Goal: Task Accomplishment & Management: Manage account settings

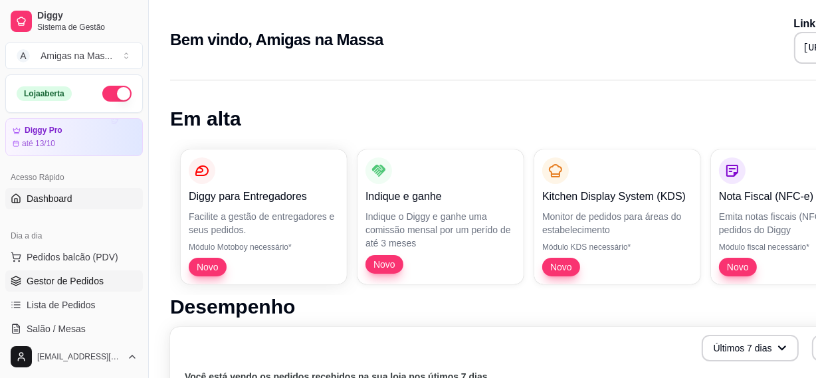
click at [92, 283] on span "Gestor de Pedidos" at bounding box center [65, 281] width 77 height 13
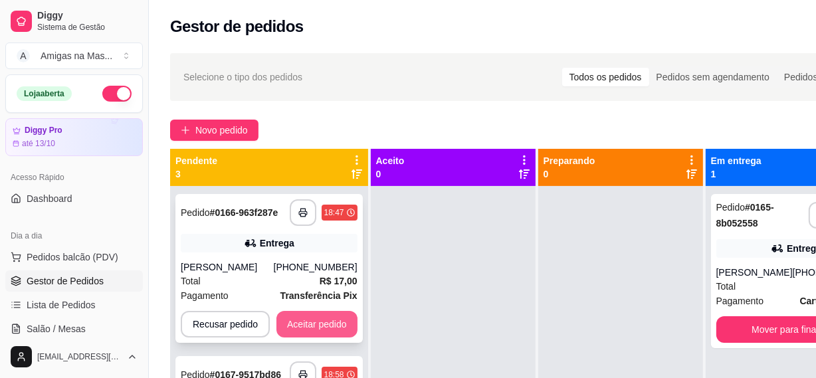
click at [336, 315] on button "Aceitar pedido" at bounding box center [317, 324] width 81 height 27
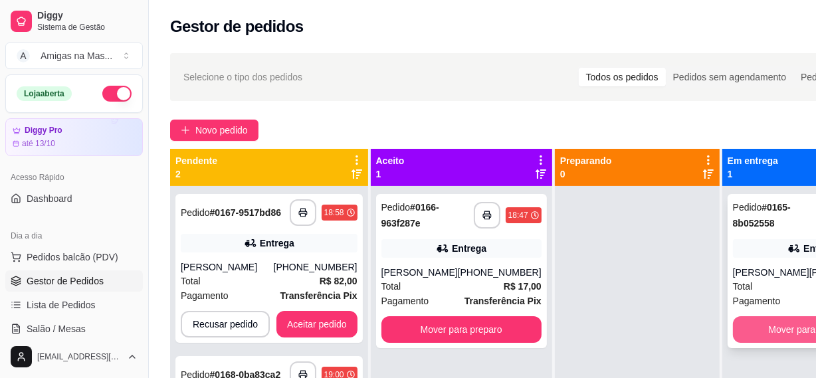
click at [796, 325] on button "Mover para finalizado" at bounding box center [813, 329] width 160 height 27
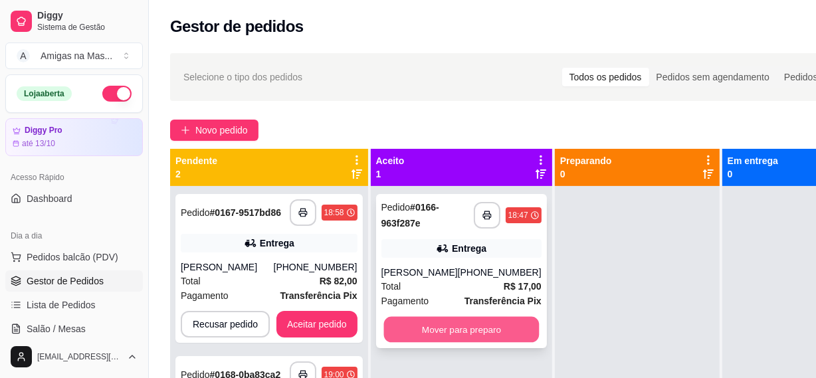
click at [479, 338] on button "Mover para preparo" at bounding box center [462, 330] width 156 height 26
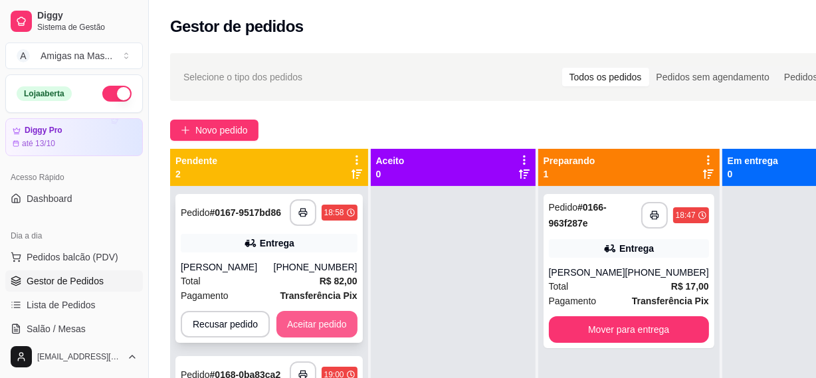
click at [318, 328] on button "Aceitar pedido" at bounding box center [317, 324] width 81 height 27
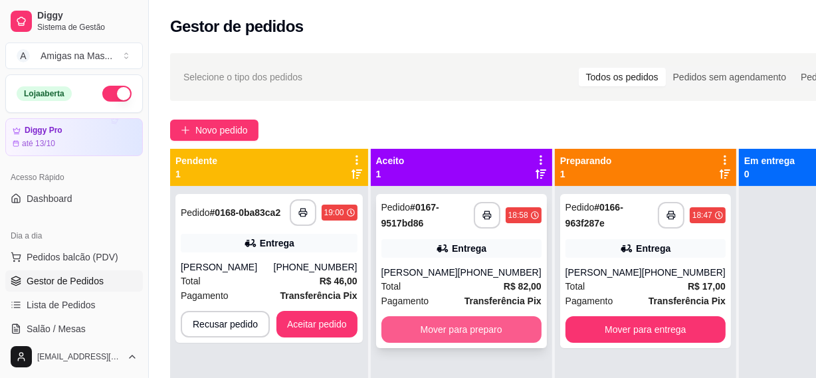
click at [452, 337] on button "Mover para preparo" at bounding box center [462, 329] width 160 height 27
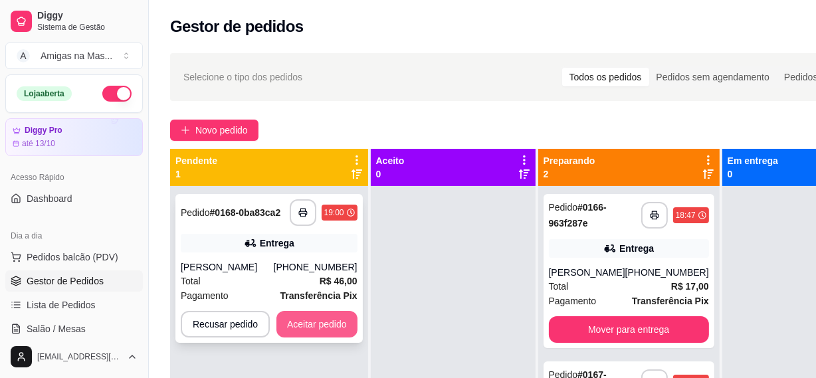
click at [324, 322] on button "Aceitar pedido" at bounding box center [317, 324] width 81 height 27
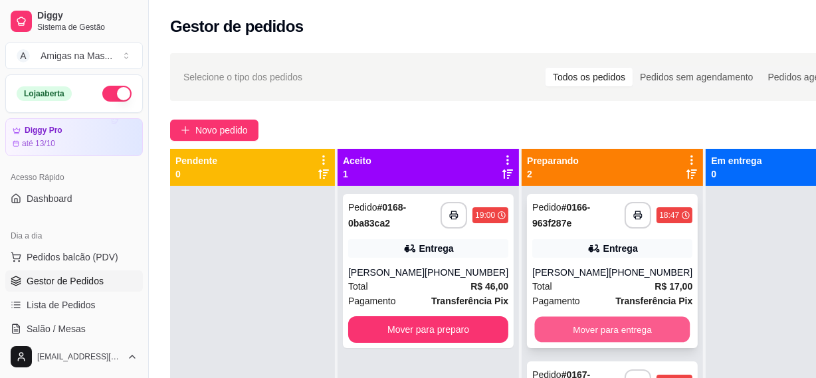
click at [600, 325] on button "Mover para entrega" at bounding box center [613, 330] width 156 height 26
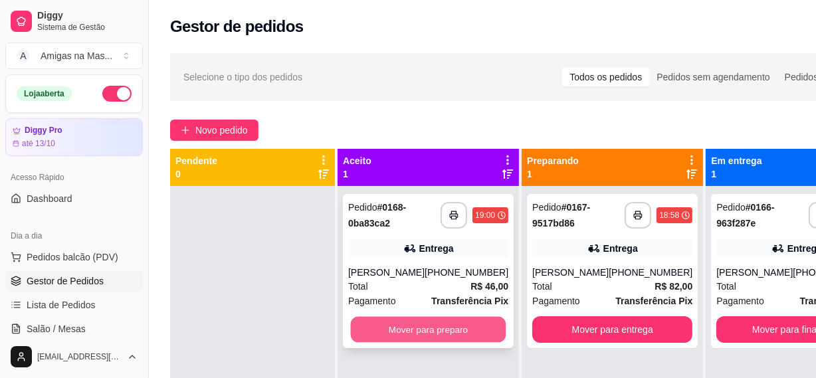
click at [417, 330] on button "Mover para preparo" at bounding box center [429, 330] width 156 height 26
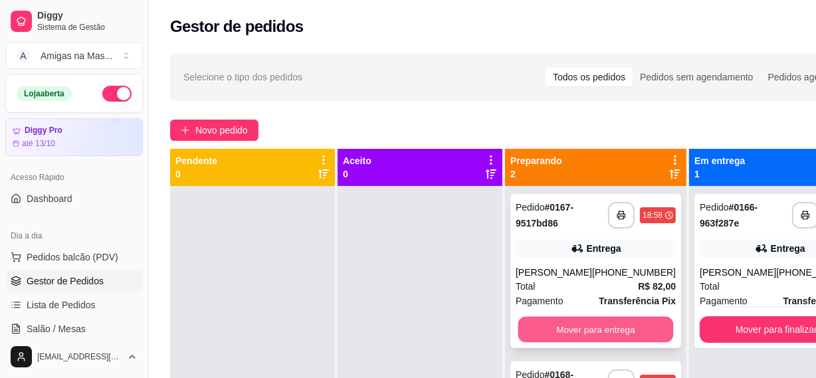
click at [584, 331] on button "Mover para entrega" at bounding box center [597, 330] width 156 height 26
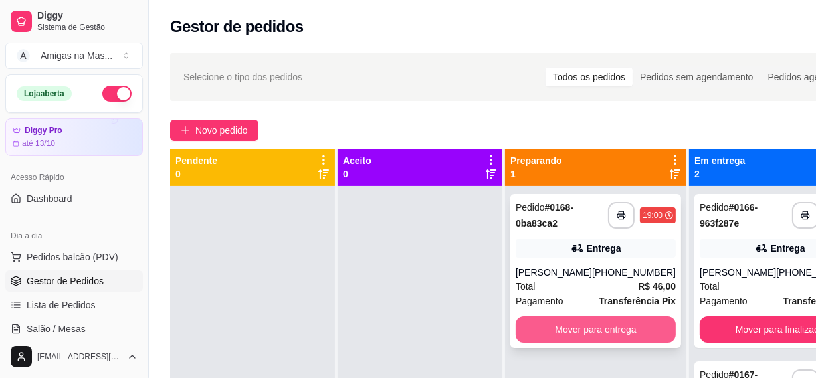
click at [605, 324] on button "Mover para entrega" at bounding box center [596, 329] width 160 height 27
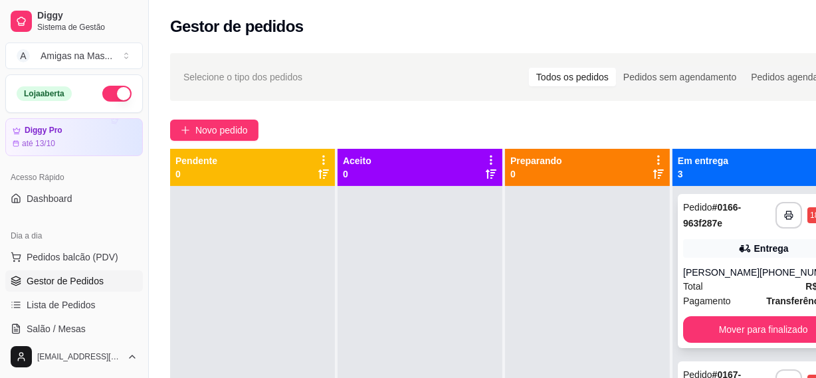
click at [729, 344] on div "**********" at bounding box center [763, 271] width 171 height 154
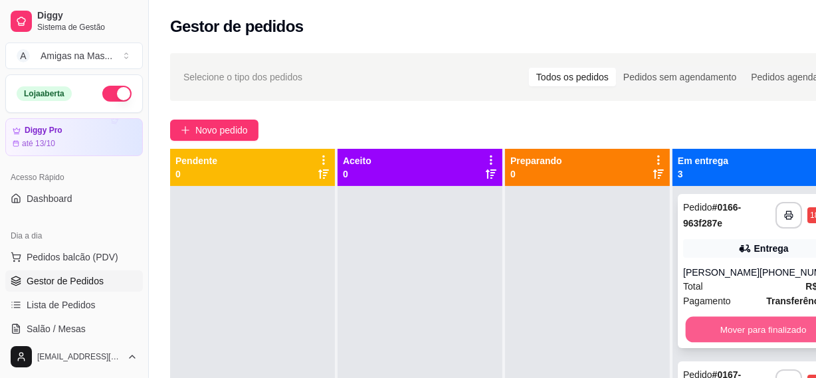
click at [731, 329] on button "Mover para finalizado" at bounding box center [764, 330] width 156 height 26
click at [731, 329] on button "Mover para finalizado" at bounding box center [763, 329] width 160 height 27
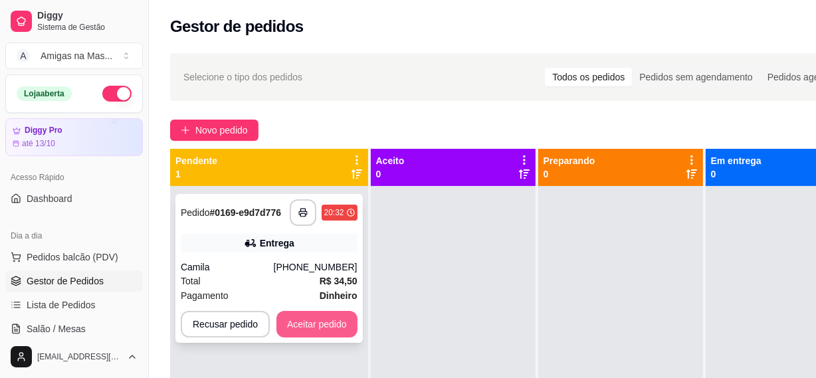
click at [313, 331] on button "Aceitar pedido" at bounding box center [317, 324] width 81 height 27
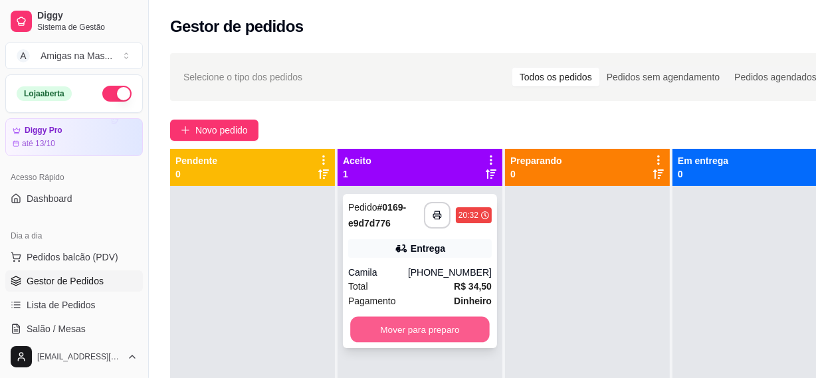
click at [418, 338] on button "Mover para preparo" at bounding box center [420, 330] width 140 height 26
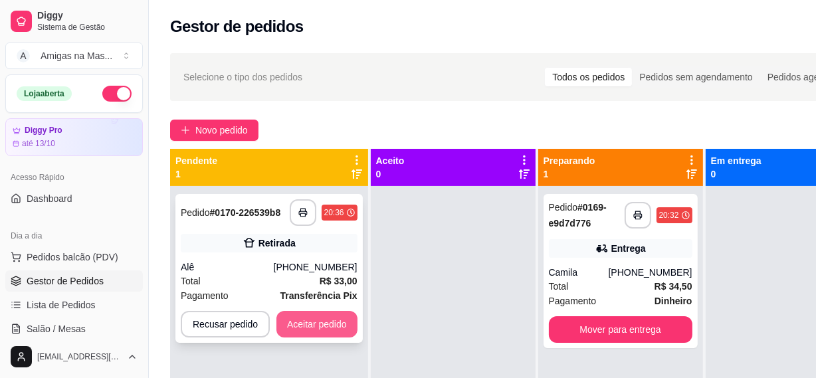
click at [343, 327] on button "Aceitar pedido" at bounding box center [317, 324] width 81 height 27
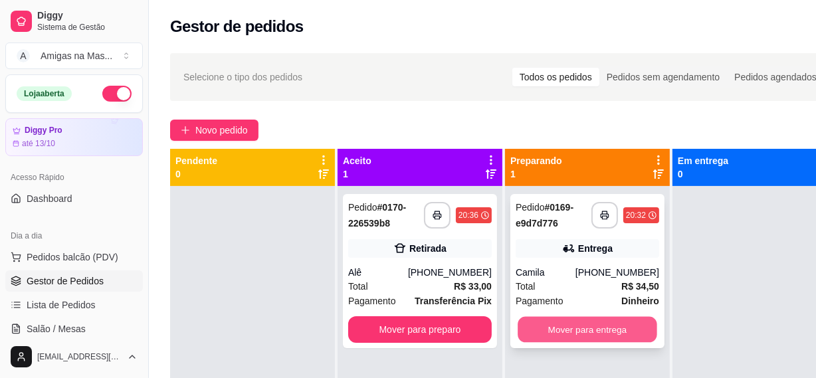
click at [577, 326] on button "Mover para entrega" at bounding box center [588, 330] width 140 height 26
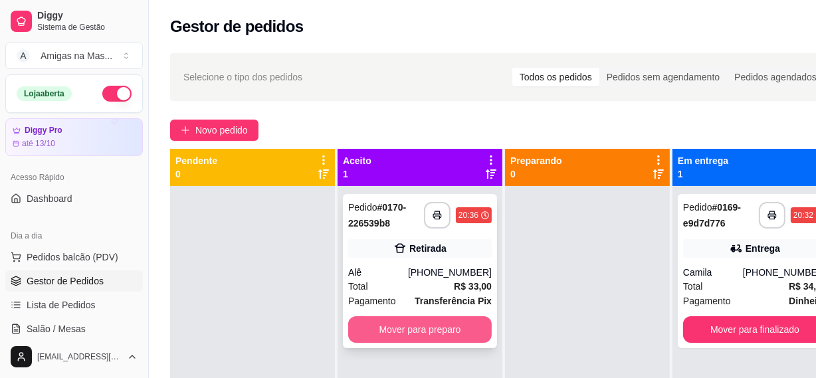
click at [435, 321] on button "Mover para preparo" at bounding box center [420, 329] width 144 height 27
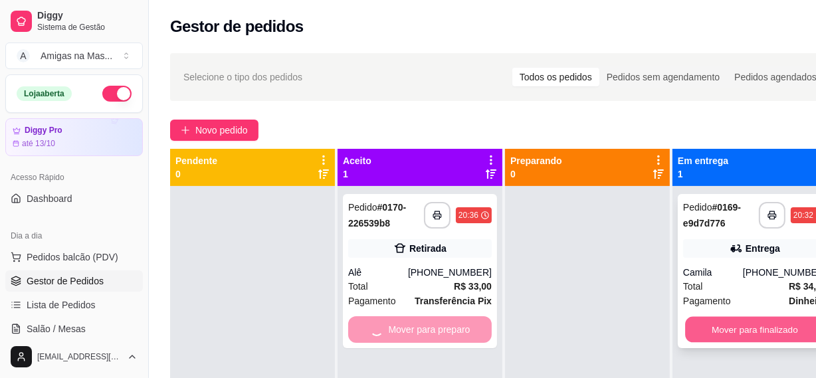
click at [734, 338] on button "Mover para finalizado" at bounding box center [755, 330] width 140 height 26
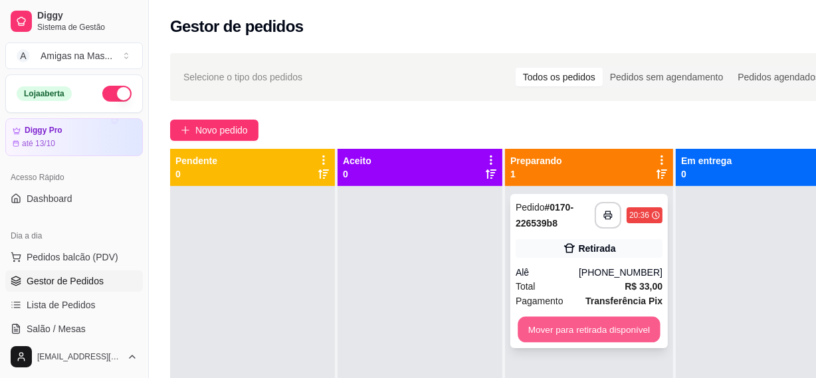
click at [624, 328] on button "Mover para retirada disponível" at bounding box center [589, 330] width 142 height 26
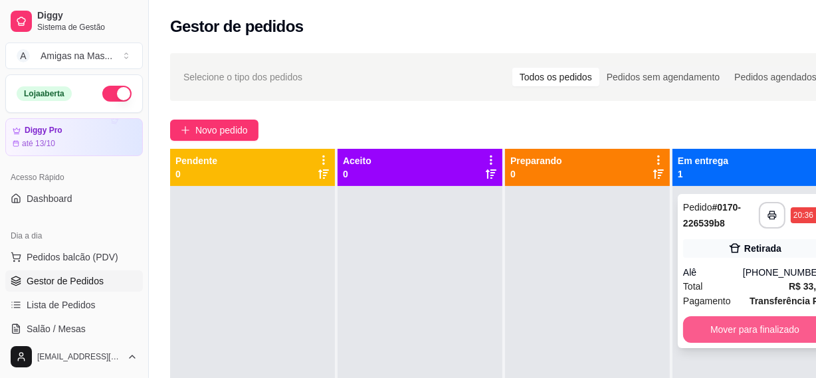
click at [730, 331] on button "Mover para finalizado" at bounding box center [755, 329] width 144 height 27
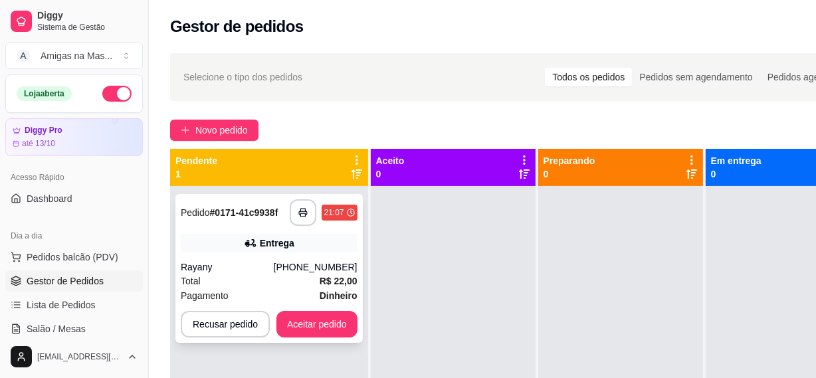
click at [299, 318] on button "Aceitar pedido" at bounding box center [317, 324] width 81 height 27
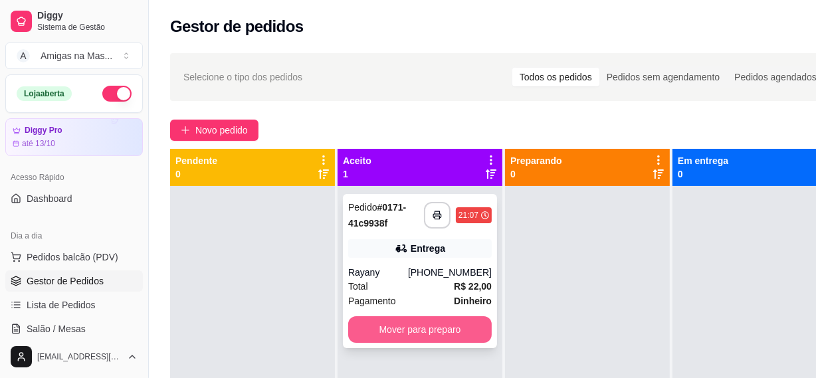
click at [412, 338] on button "Mover para preparo" at bounding box center [420, 329] width 144 height 27
